Goal: Information Seeking & Learning: Check status

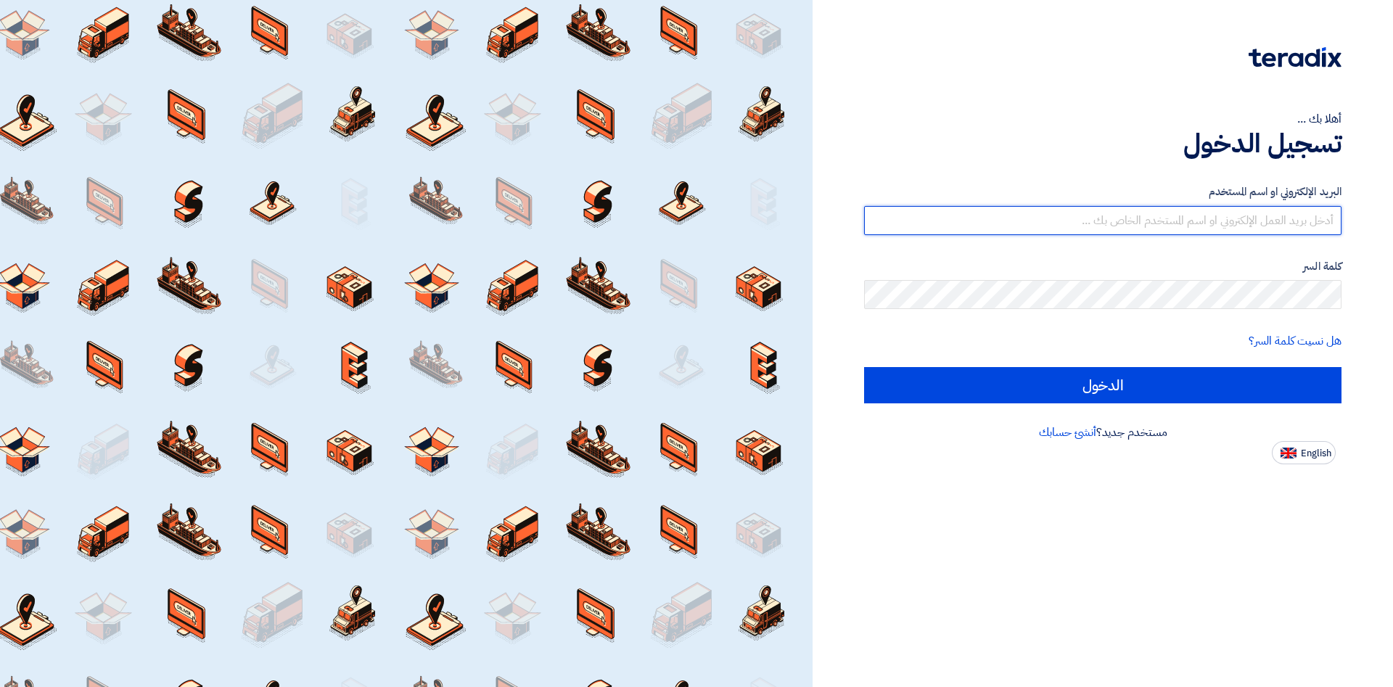
click at [1120, 221] on input "text" at bounding box center [1103, 220] width 478 height 29
click at [1197, 218] on input "text" at bounding box center [1103, 220] width 478 height 29
type input "[PERSON_NAME][EMAIL_ADDRESS][DOMAIN_NAME]"
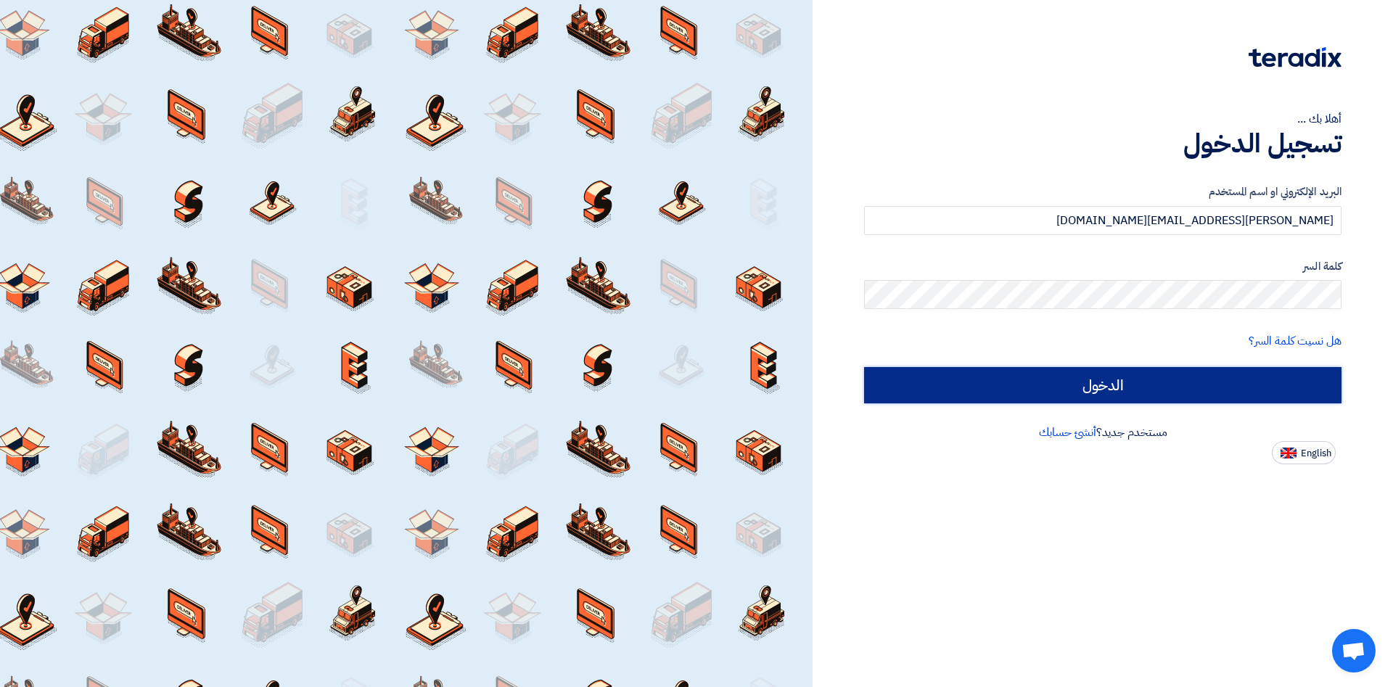
click at [1095, 385] on input "الدخول" at bounding box center [1103, 385] width 478 height 36
type input "Sign in"
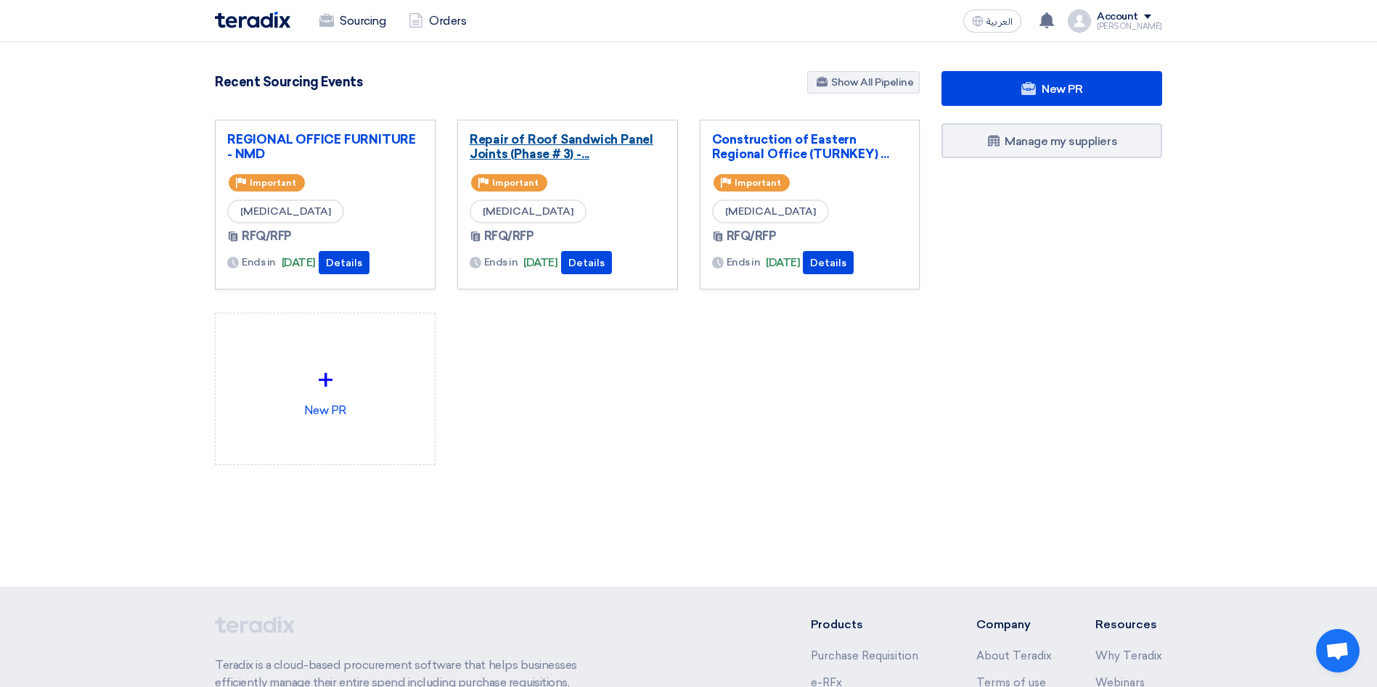
click at [597, 142] on link "Repair of Roof Sandwich Panel Joints (Phase # 3) -..." at bounding box center [568, 146] width 196 height 29
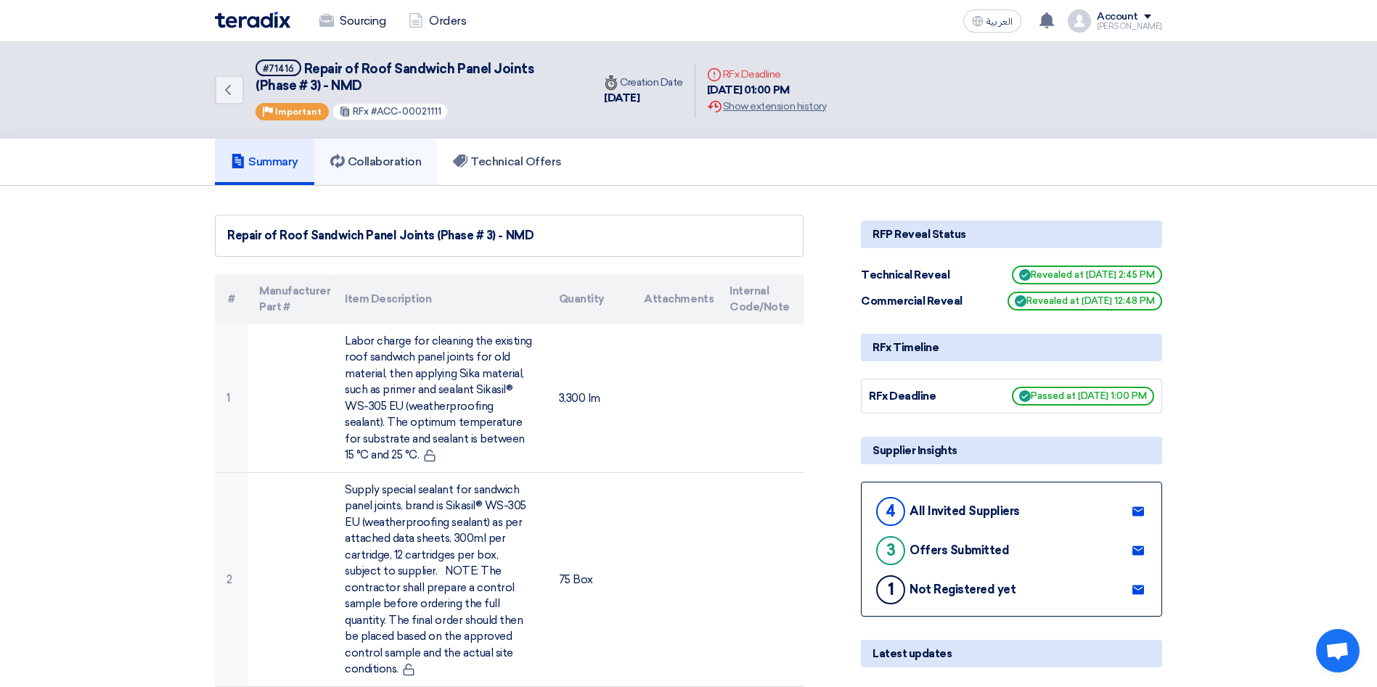
click at [376, 166] on h5 "Collaboration" at bounding box center [375, 162] width 91 height 15
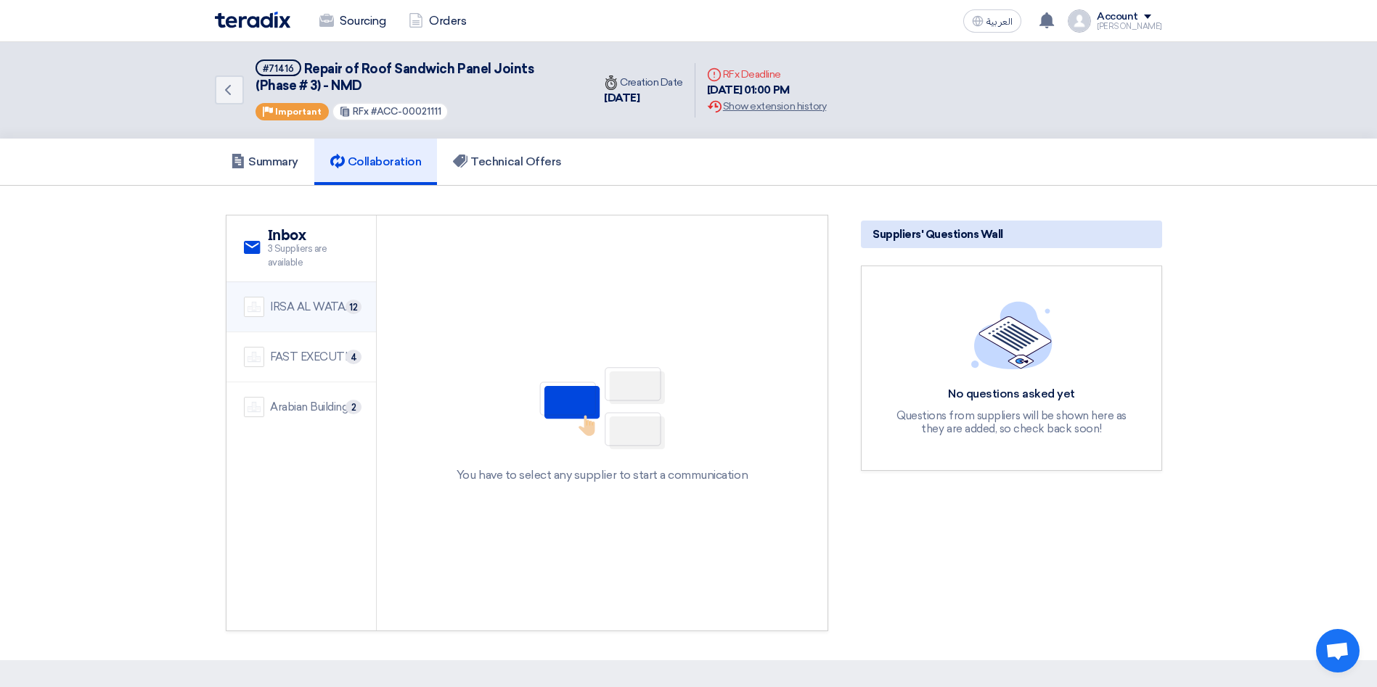
click at [324, 308] on div "IRSA AL WATAN EST." at bounding box center [314, 307] width 89 height 17
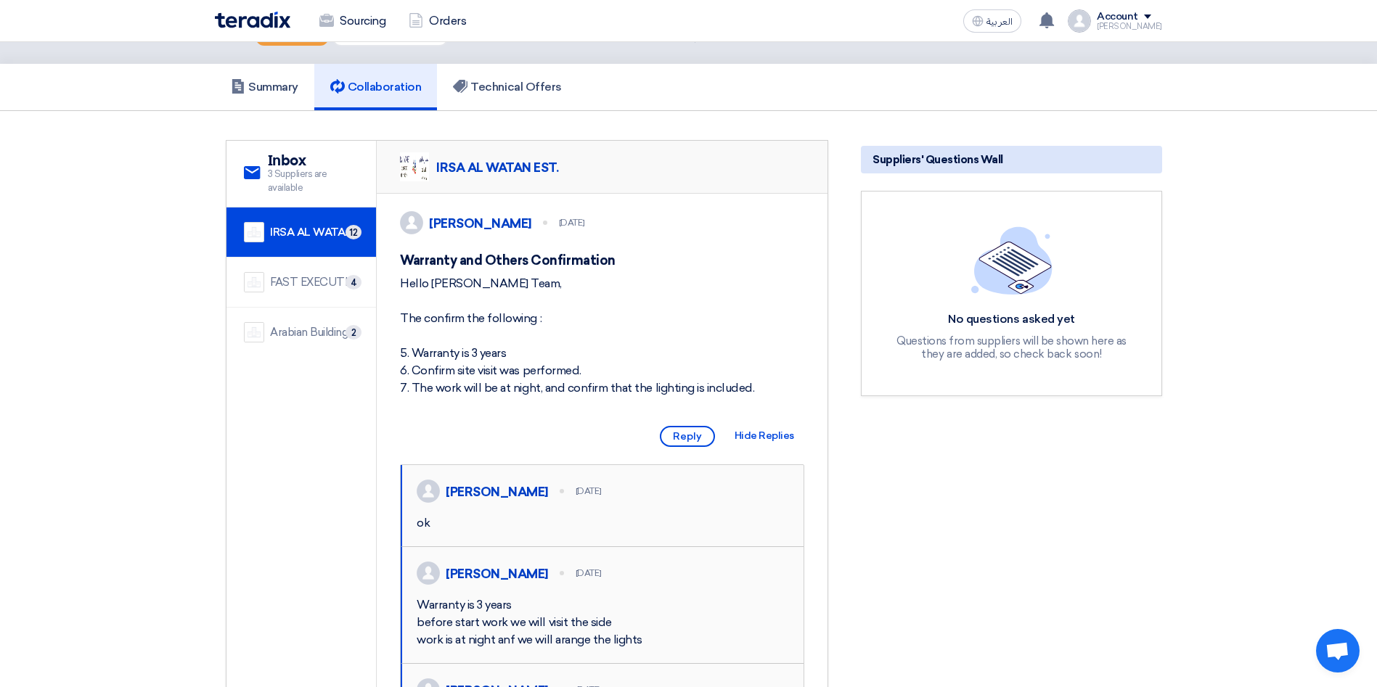
scroll to position [109, 0]
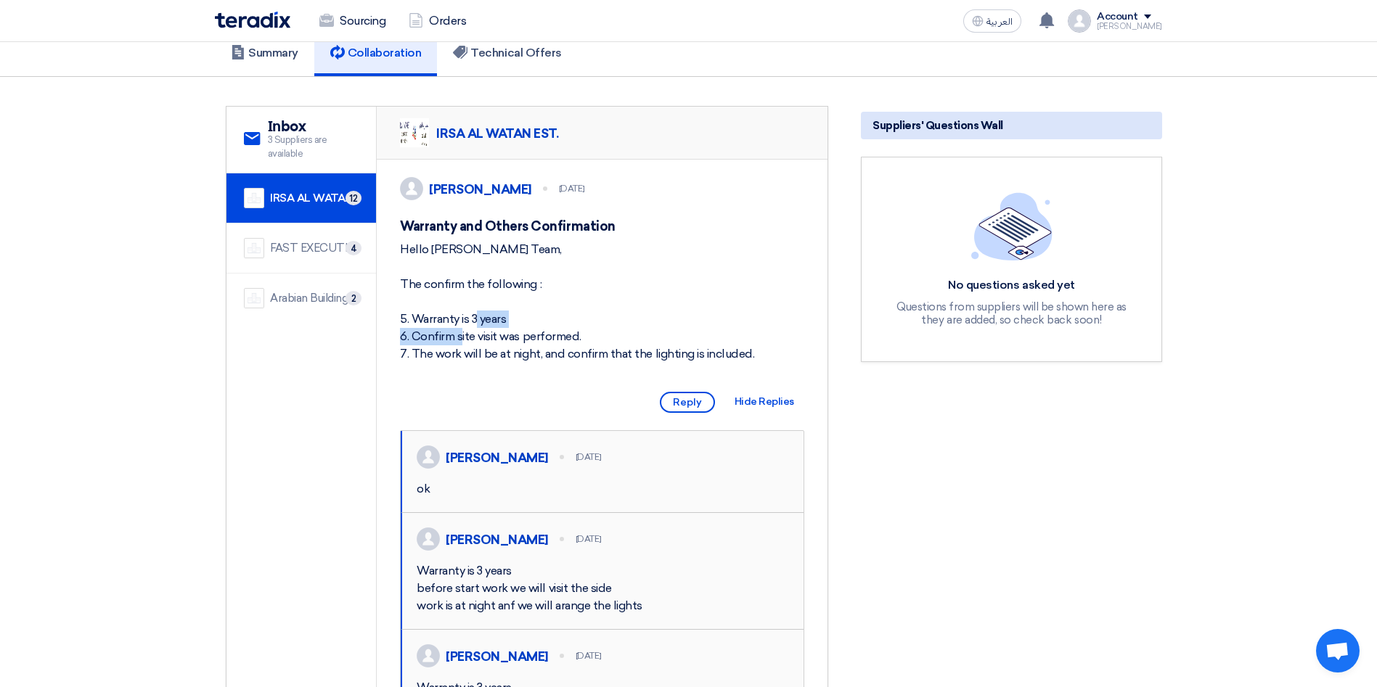
drag, startPoint x: 519, startPoint y: 330, endPoint x: 413, endPoint y: 332, distance: 106.0
click at [413, 332] on div "Hello [PERSON_NAME] Team, The confirm the following : 5. Warranty is 3 years 6.…" at bounding box center [602, 302] width 404 height 122
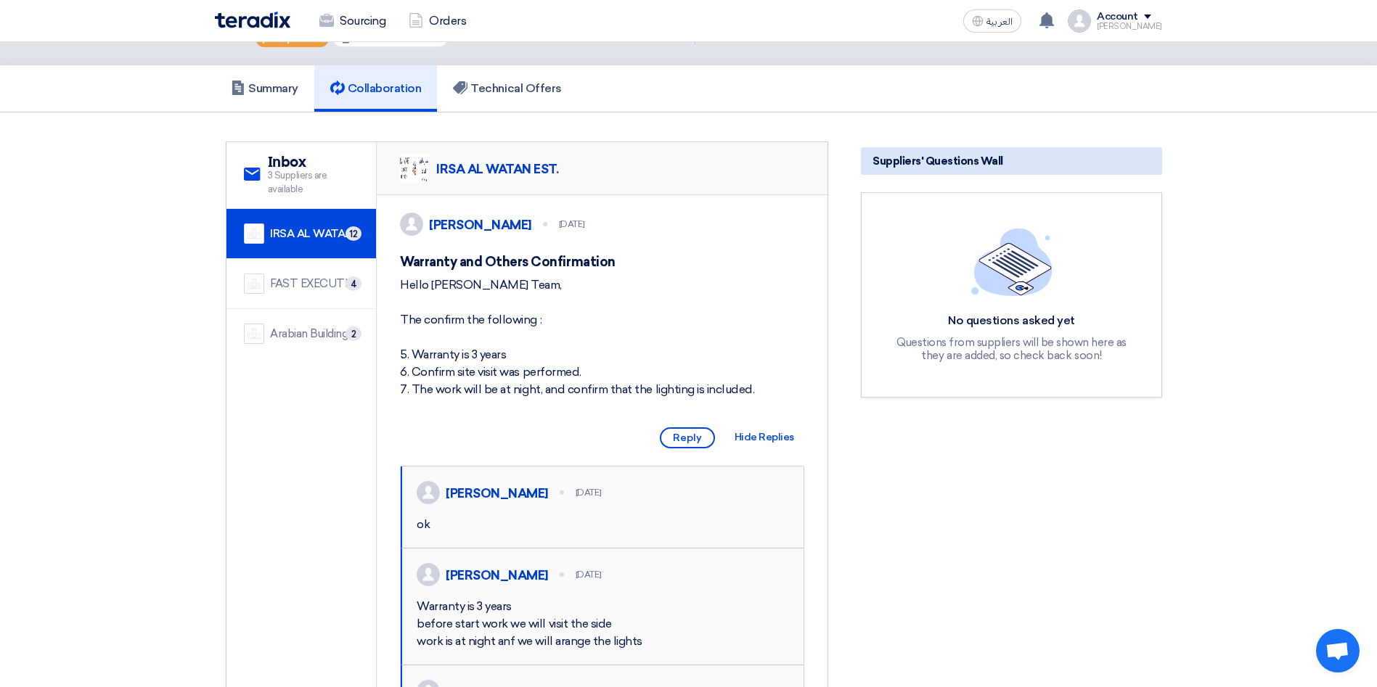
scroll to position [0, 0]
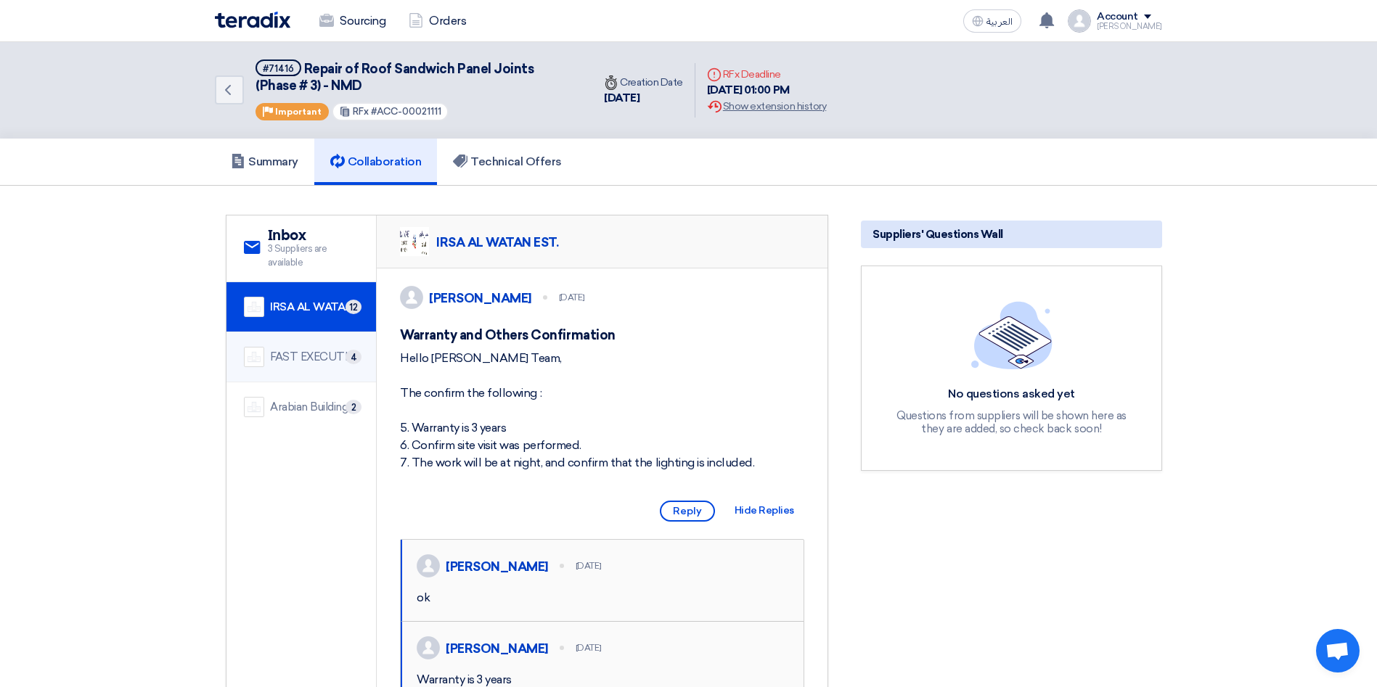
click at [280, 352] on div "FAST EXECUTION" at bounding box center [314, 357] width 89 height 17
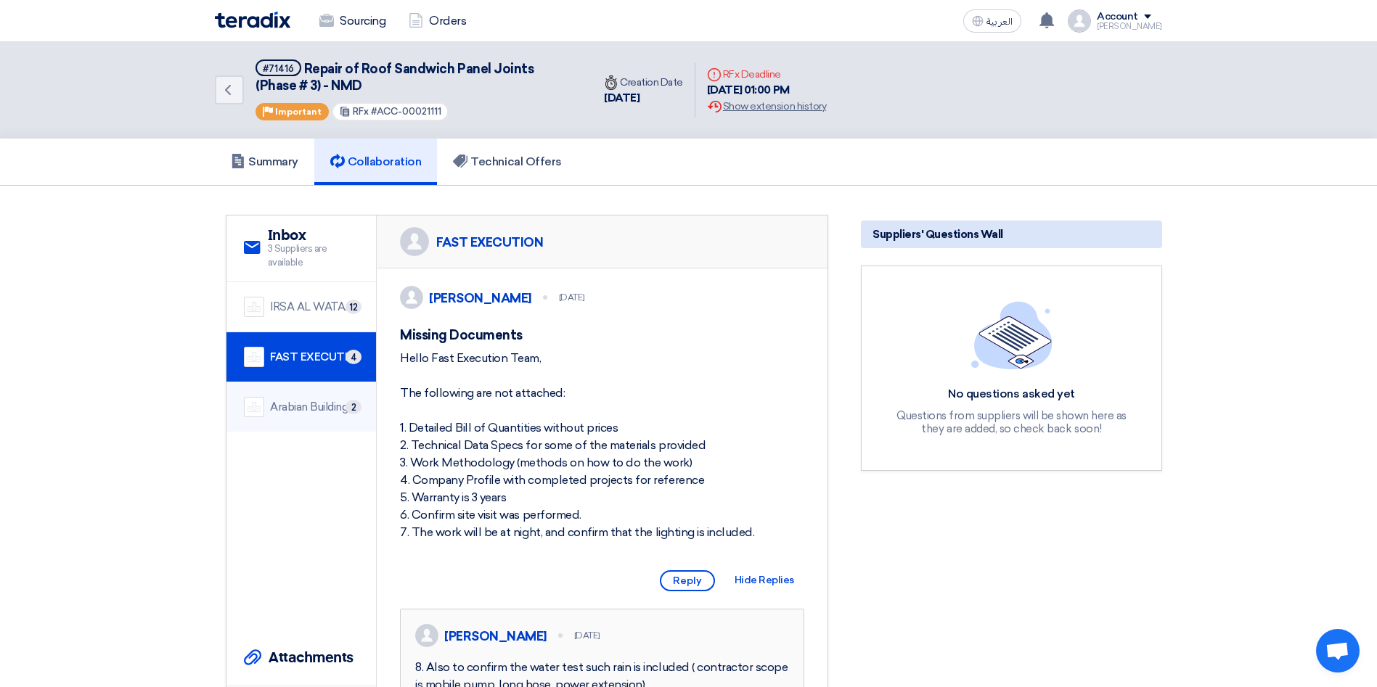
click at [316, 400] on div "Arabian Building Support and Rehabilitation" at bounding box center [314, 407] width 89 height 17
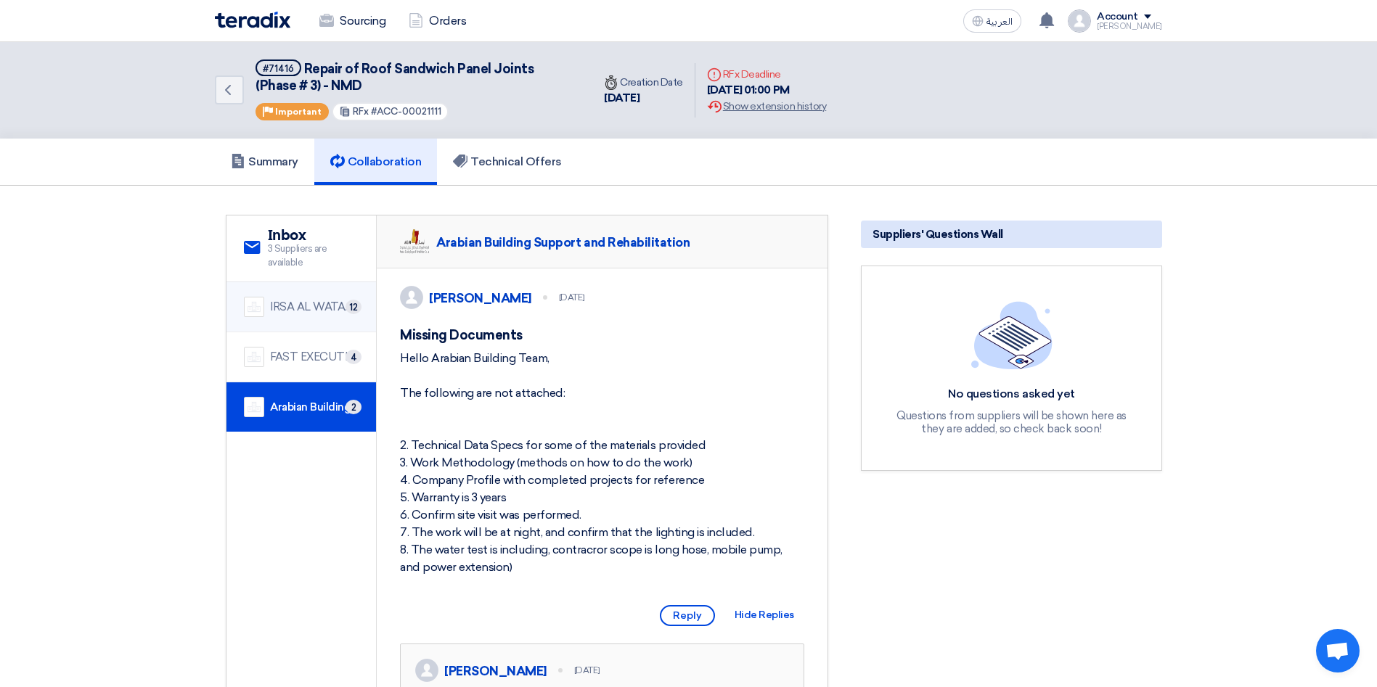
click at [327, 316] on div "IRSA AL WATAN EST. 12" at bounding box center [301, 307] width 115 height 20
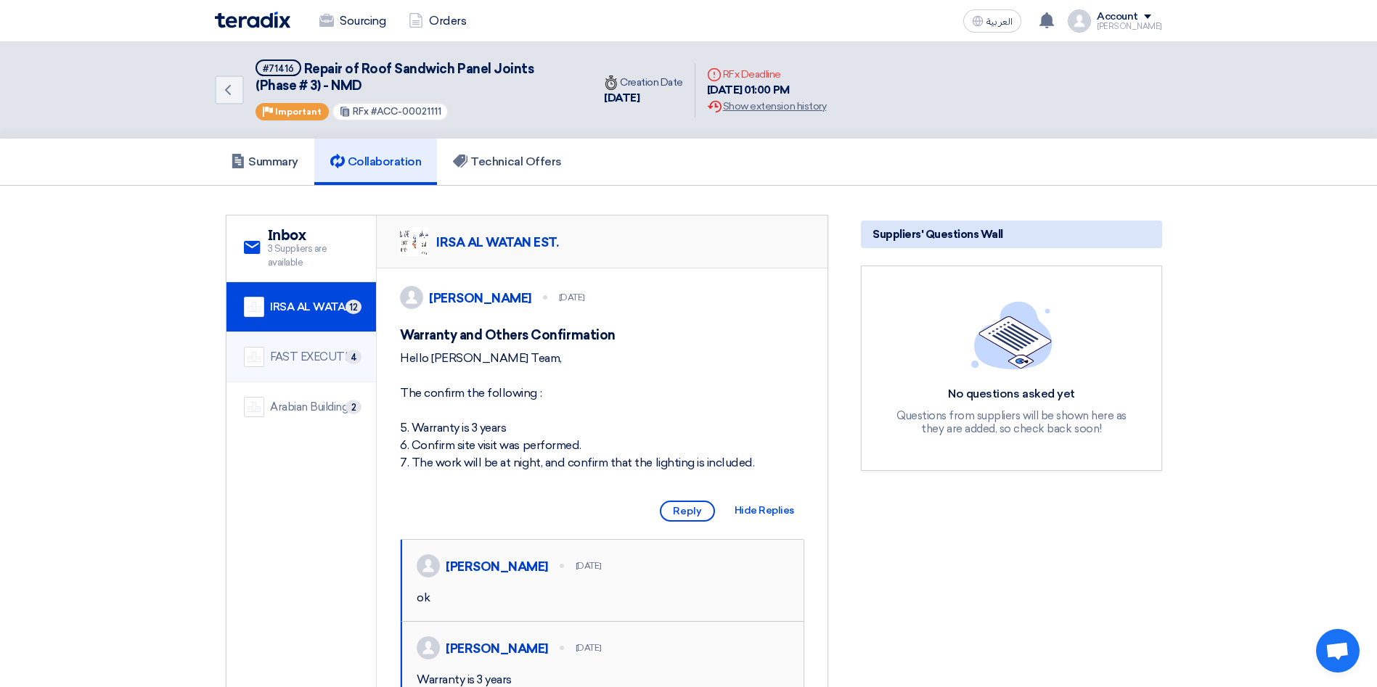
click at [318, 350] on div "FAST EXECUTION" at bounding box center [314, 357] width 89 height 17
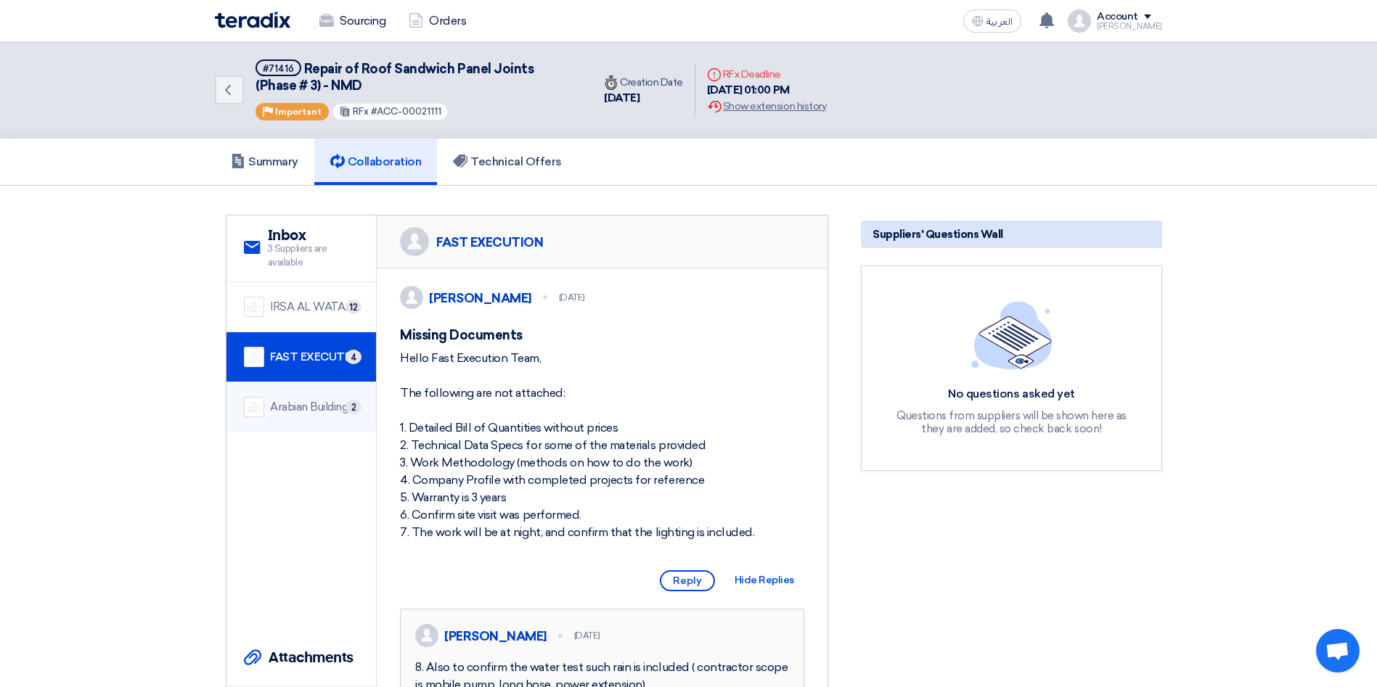
click at [305, 399] on div "Arabian Building Support and Rehabilitation" at bounding box center [314, 407] width 89 height 17
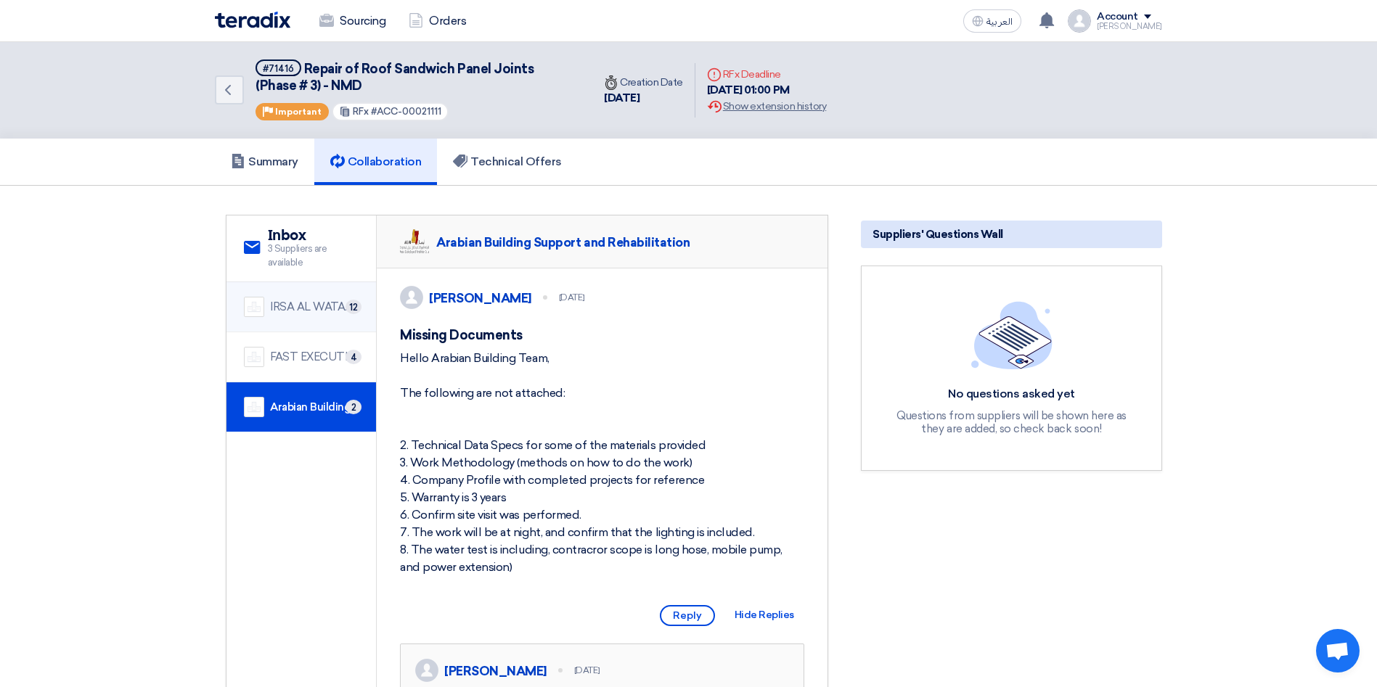
click at [287, 311] on div "IRSA AL WATAN EST." at bounding box center [314, 307] width 89 height 17
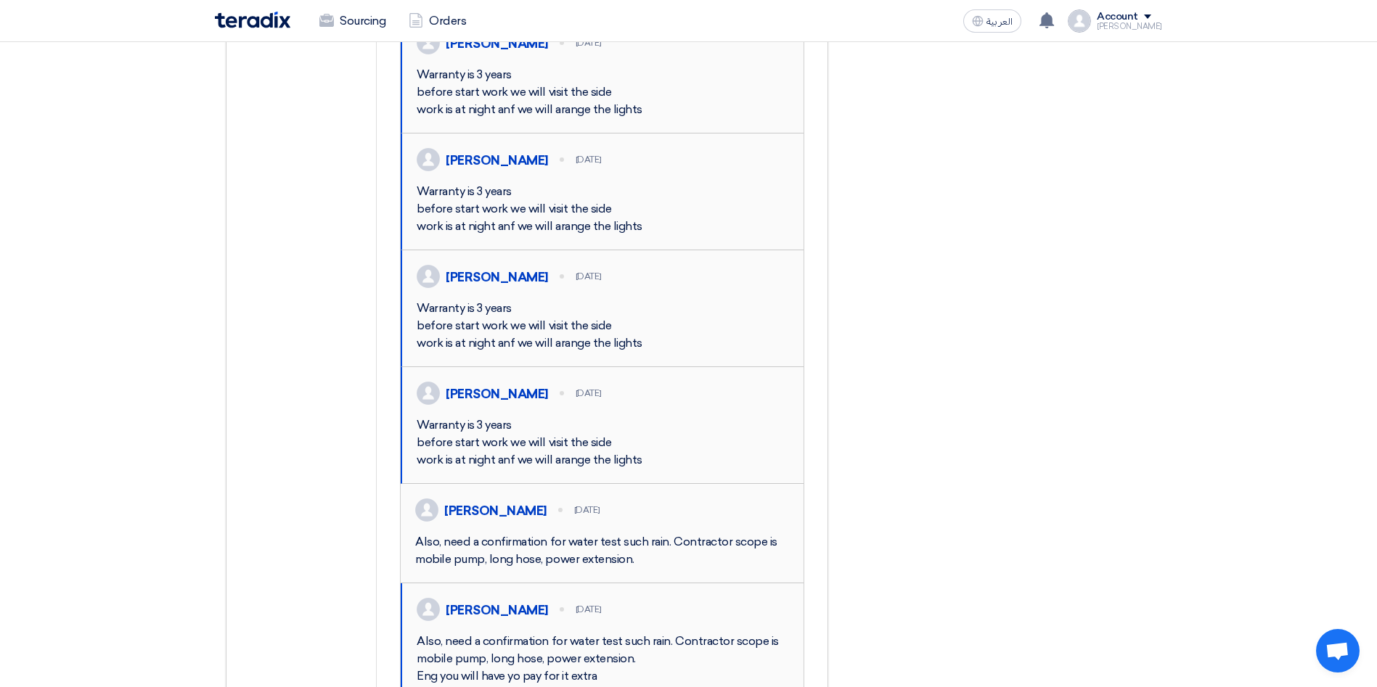
scroll to position [435, 0]
